Goal: Information Seeking & Learning: Learn about a topic

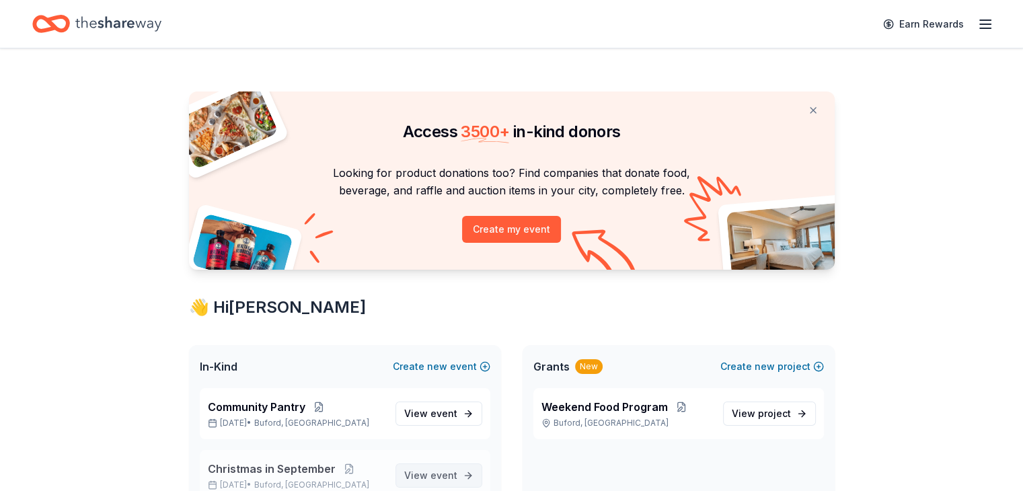
click at [416, 469] on span "View event" at bounding box center [430, 475] width 53 height 16
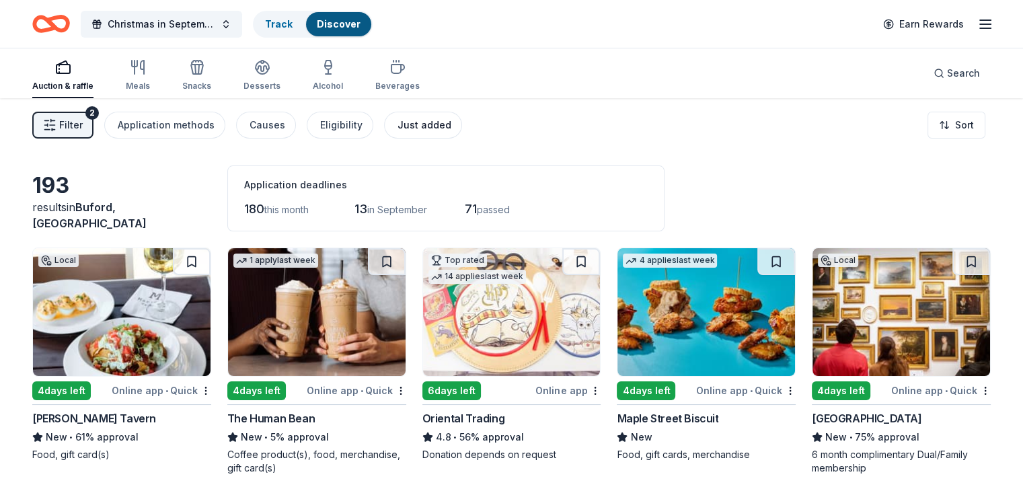
click at [430, 130] on div "Just added" at bounding box center [424, 125] width 54 height 16
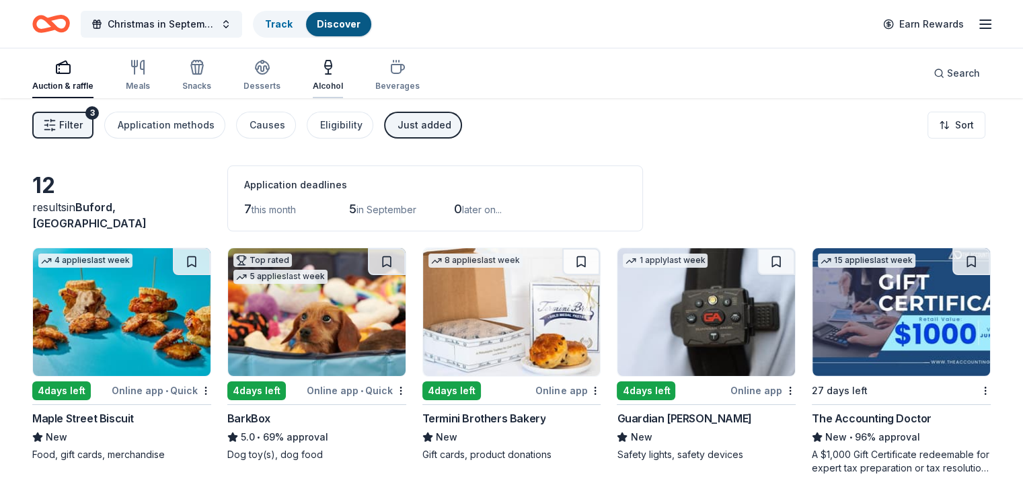
click at [342, 76] on div "Alcohol" at bounding box center [328, 75] width 30 height 32
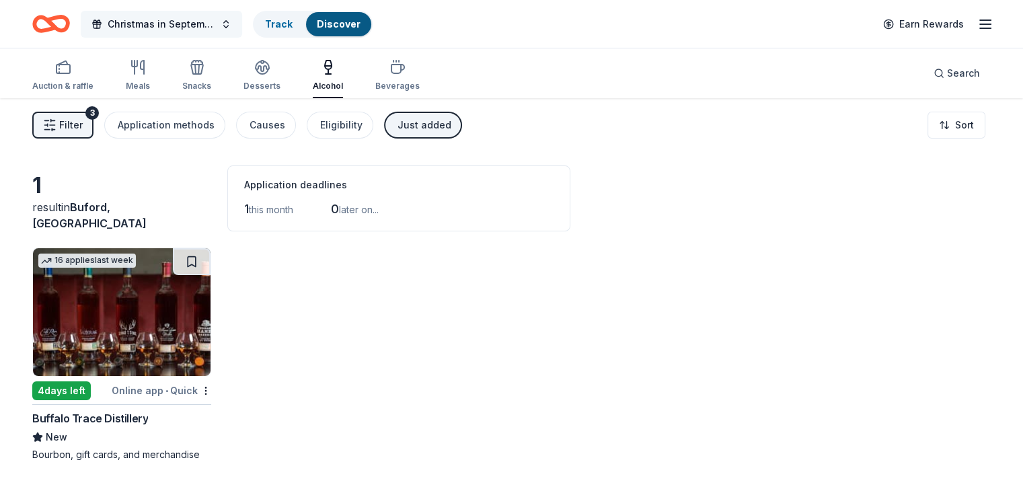
click at [188, 28] on span "Christmas in September" at bounding box center [162, 24] width 108 height 16
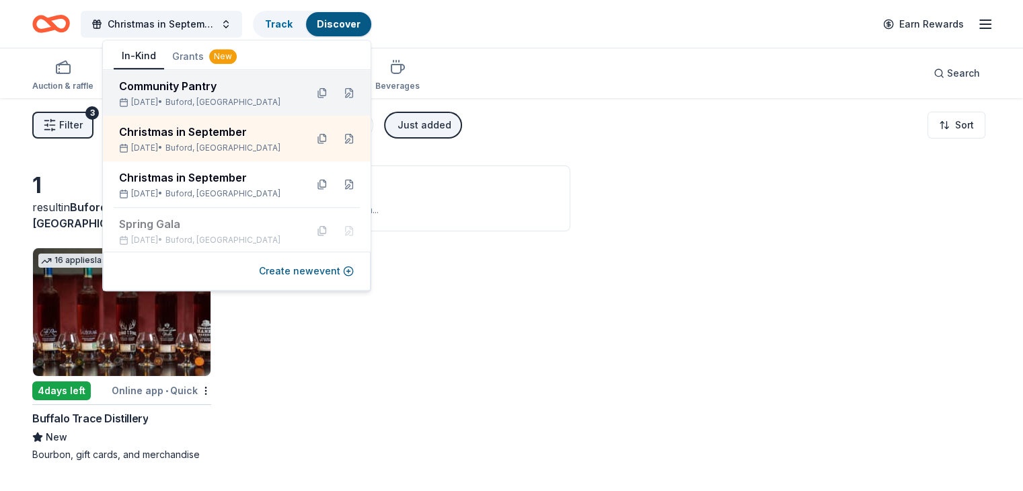
click at [175, 100] on div "[DATE] • [GEOGRAPHIC_DATA], [GEOGRAPHIC_DATA]" at bounding box center [207, 102] width 176 height 11
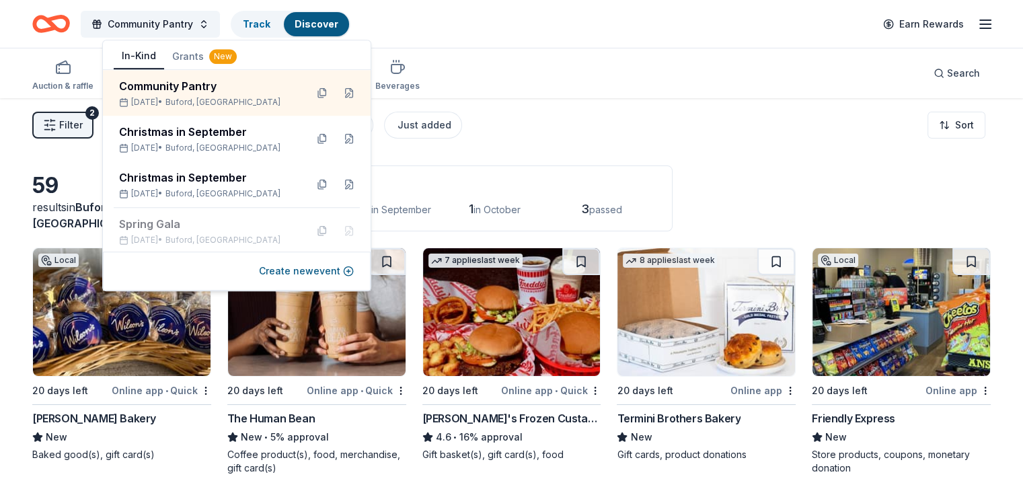
click at [570, 30] on div "Community Pantry Track Discover Earn Rewards" at bounding box center [511, 24] width 958 height 32
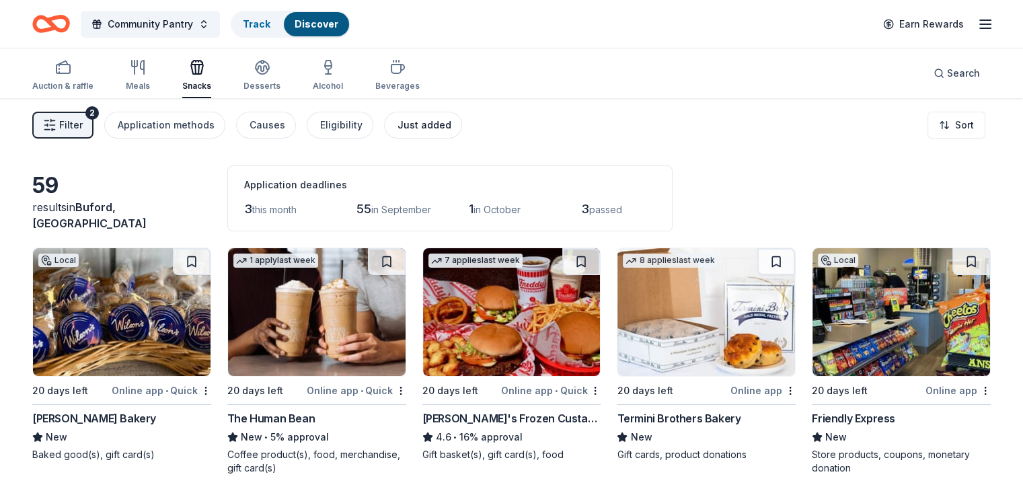
click at [447, 118] on div "Just added" at bounding box center [424, 125] width 54 height 16
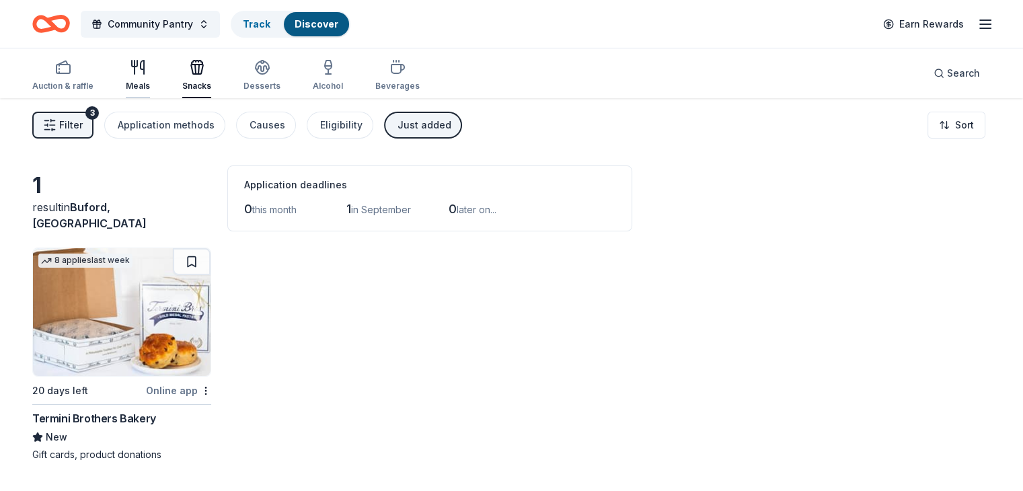
click at [144, 71] on icon "button" at bounding box center [142, 67] width 3 height 13
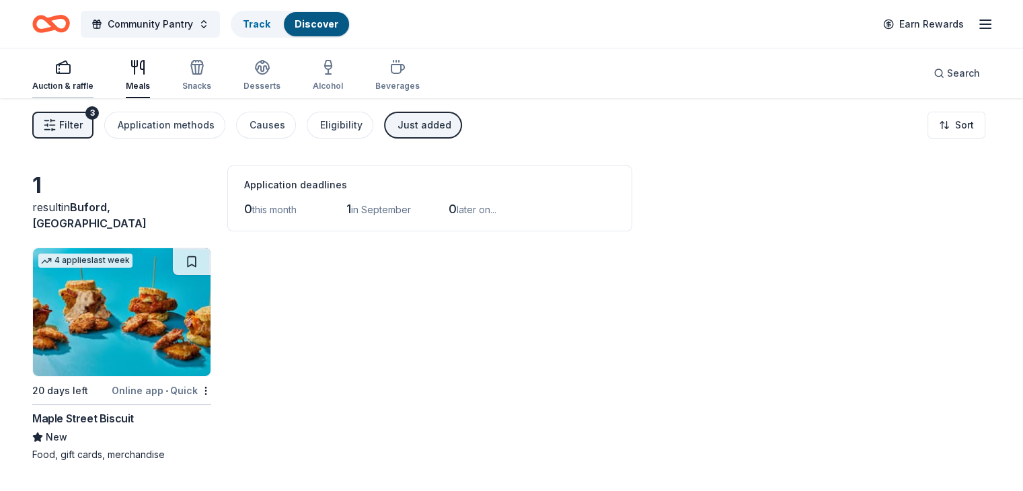
click at [73, 60] on div "button" at bounding box center [62, 67] width 61 height 16
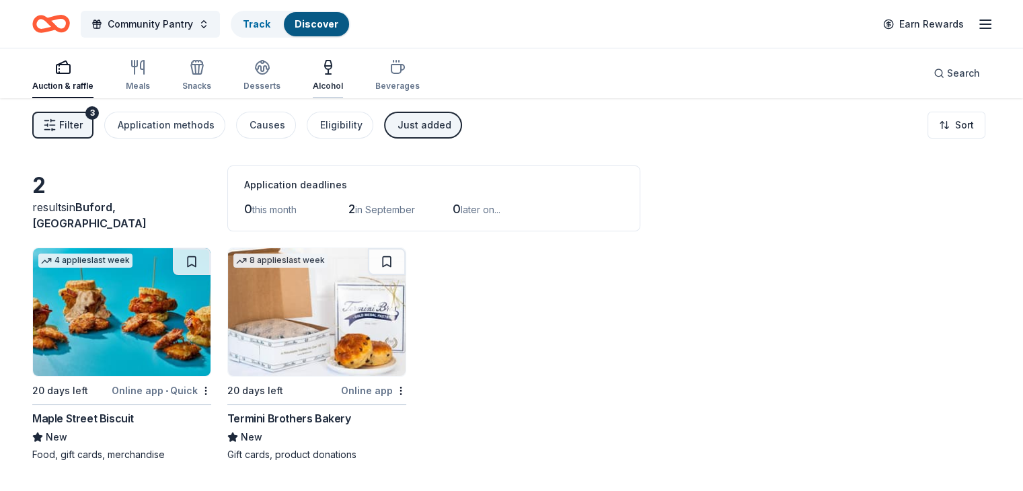
click at [343, 86] on div "Alcohol" at bounding box center [328, 86] width 30 height 11
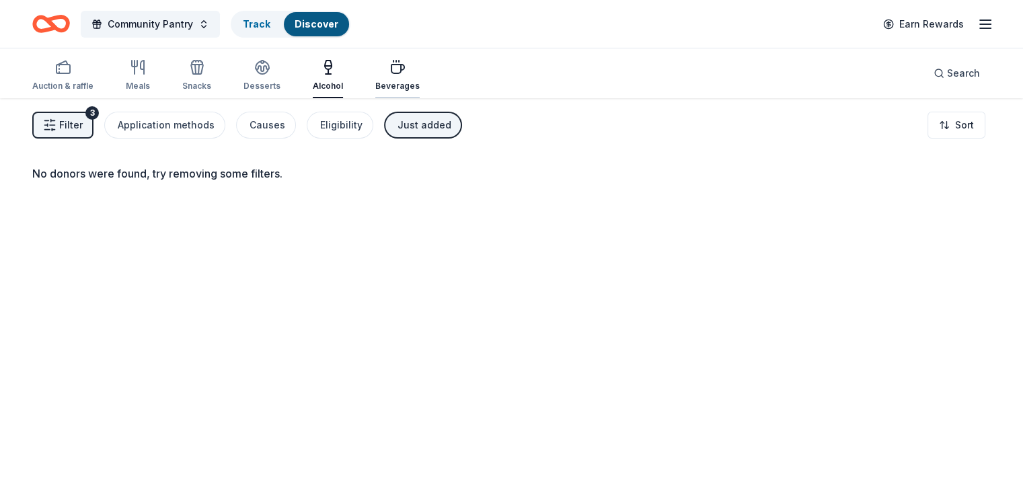
click at [420, 89] on div "Beverages" at bounding box center [397, 86] width 44 height 11
